Goal: Information Seeking & Learning: Learn about a topic

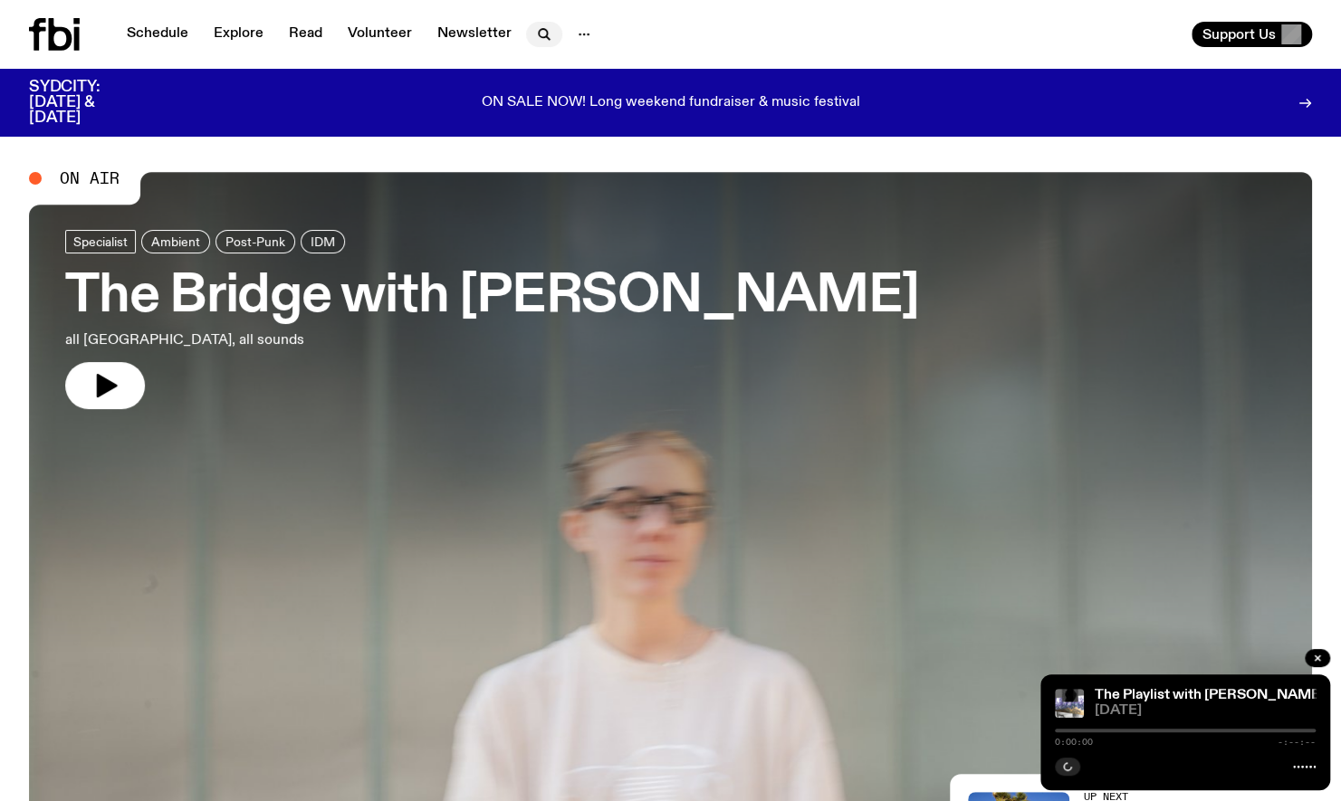
click at [541, 36] on g "button" at bounding box center [544, 34] width 11 height 11
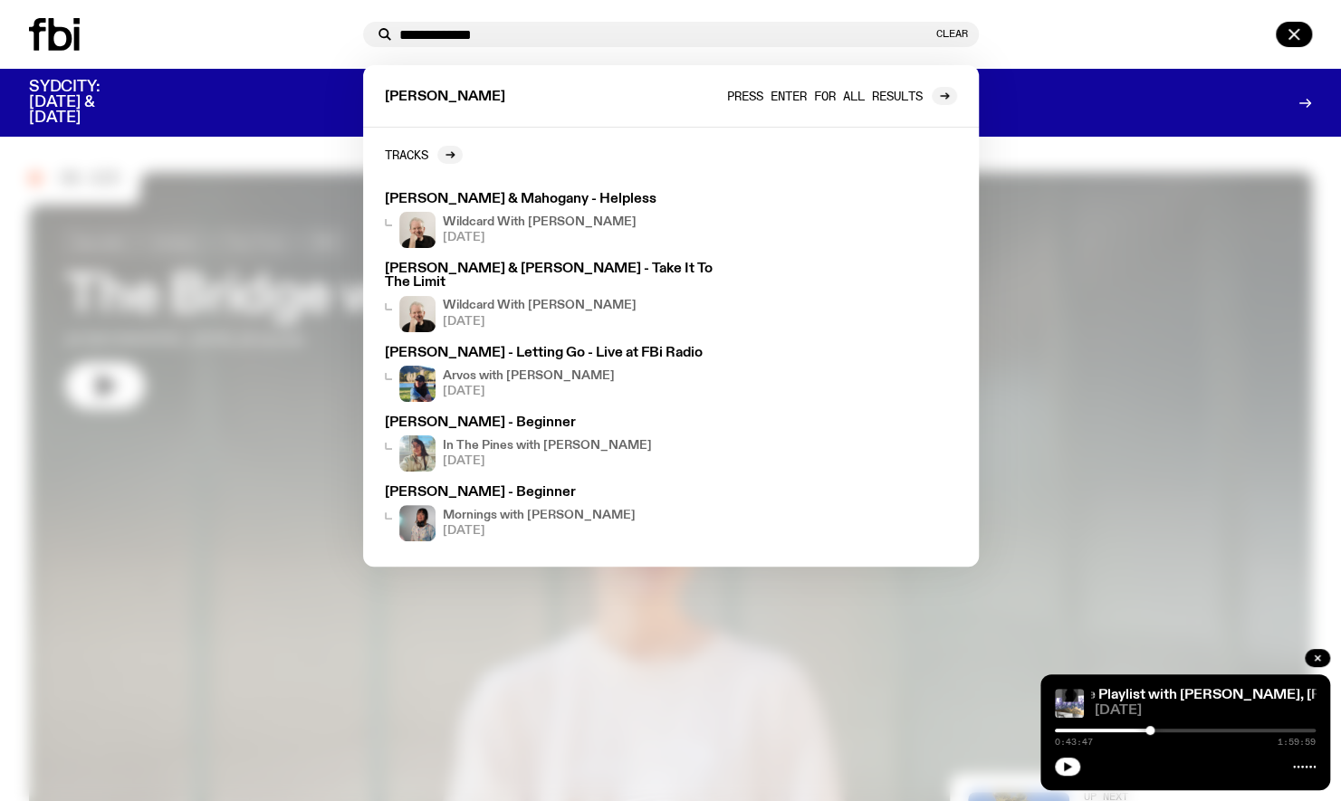
type input "**********"
click at [829, 98] on span "Press enter for all results" at bounding box center [825, 96] width 196 height 14
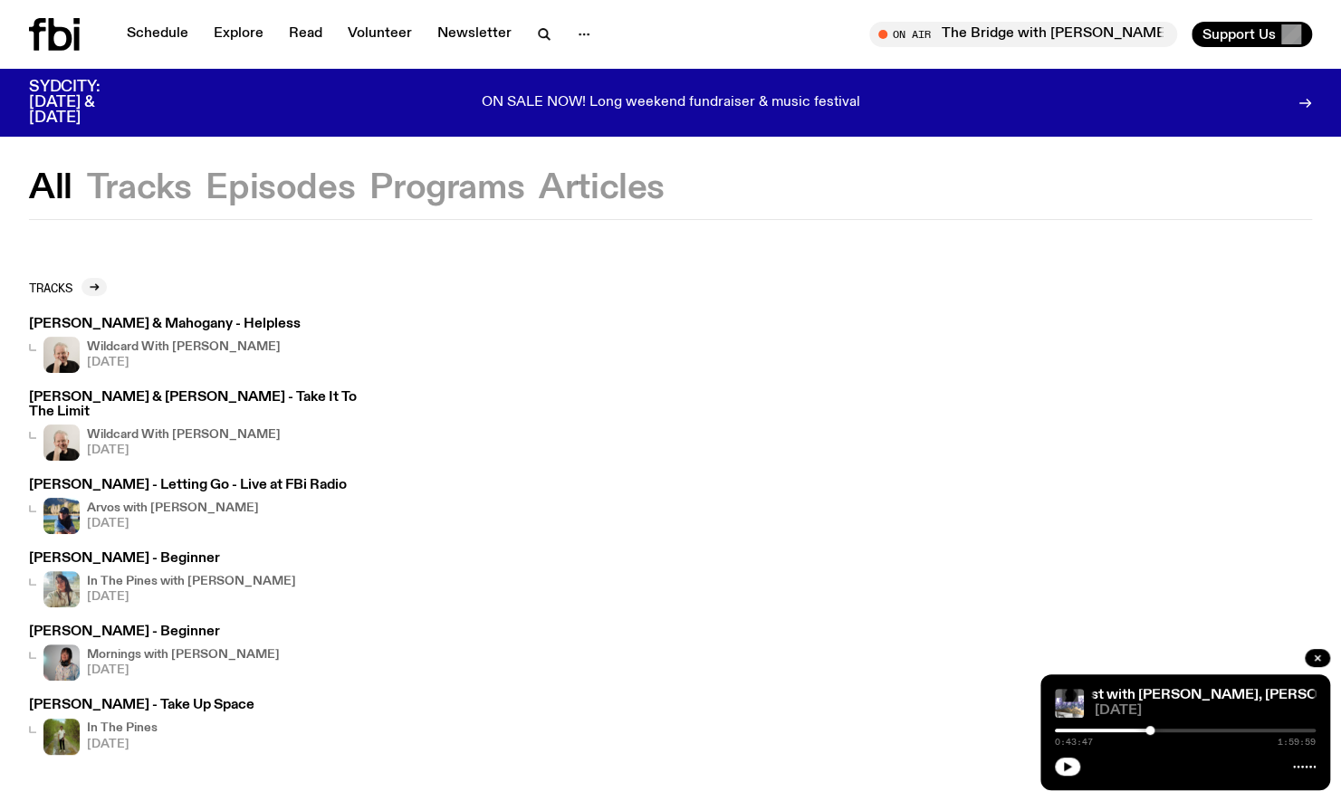
click at [829, 98] on p "ON SALE NOW! Long weekend fundraiser & music festival" at bounding box center [671, 103] width 378 height 16
click at [130, 200] on button "Tracks" at bounding box center [139, 188] width 105 height 33
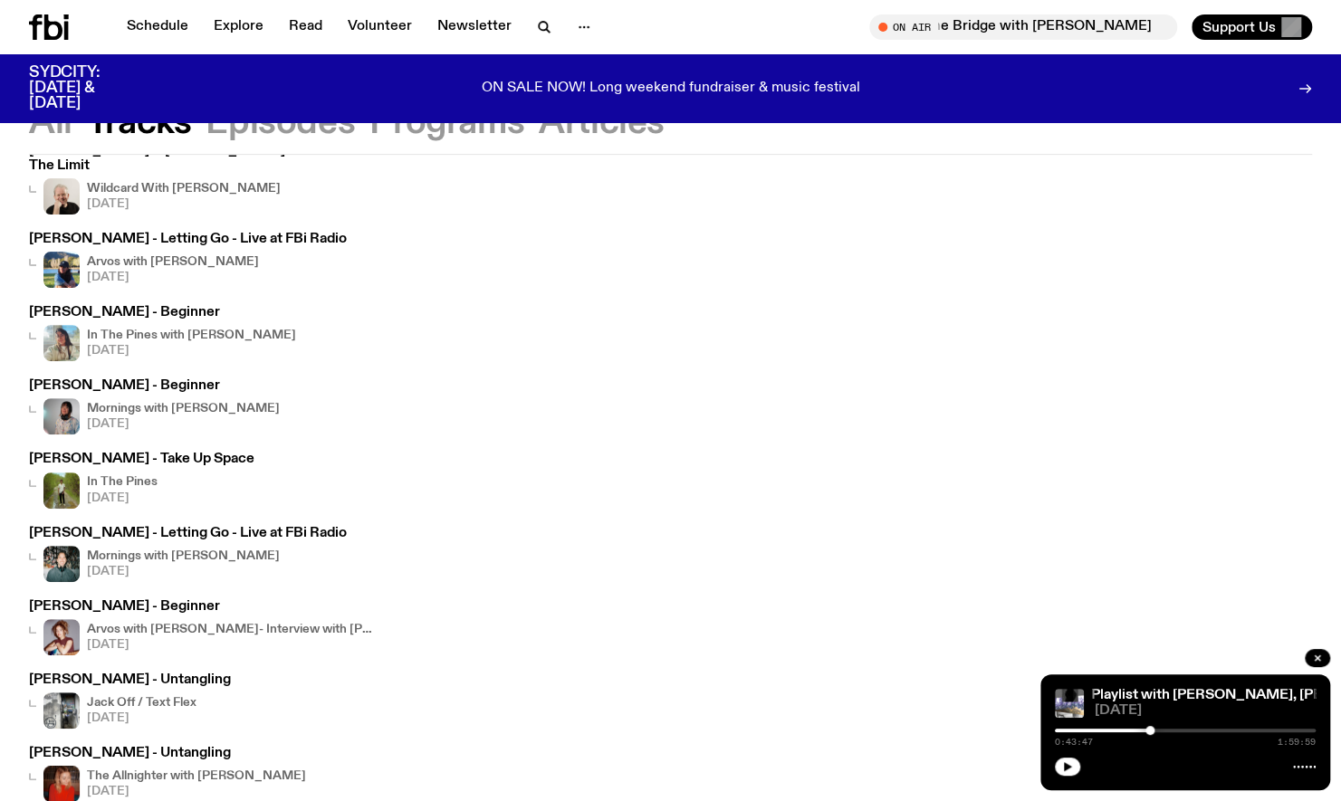
scroll to position [195, 0]
